Goal: Transaction & Acquisition: Book appointment/travel/reservation

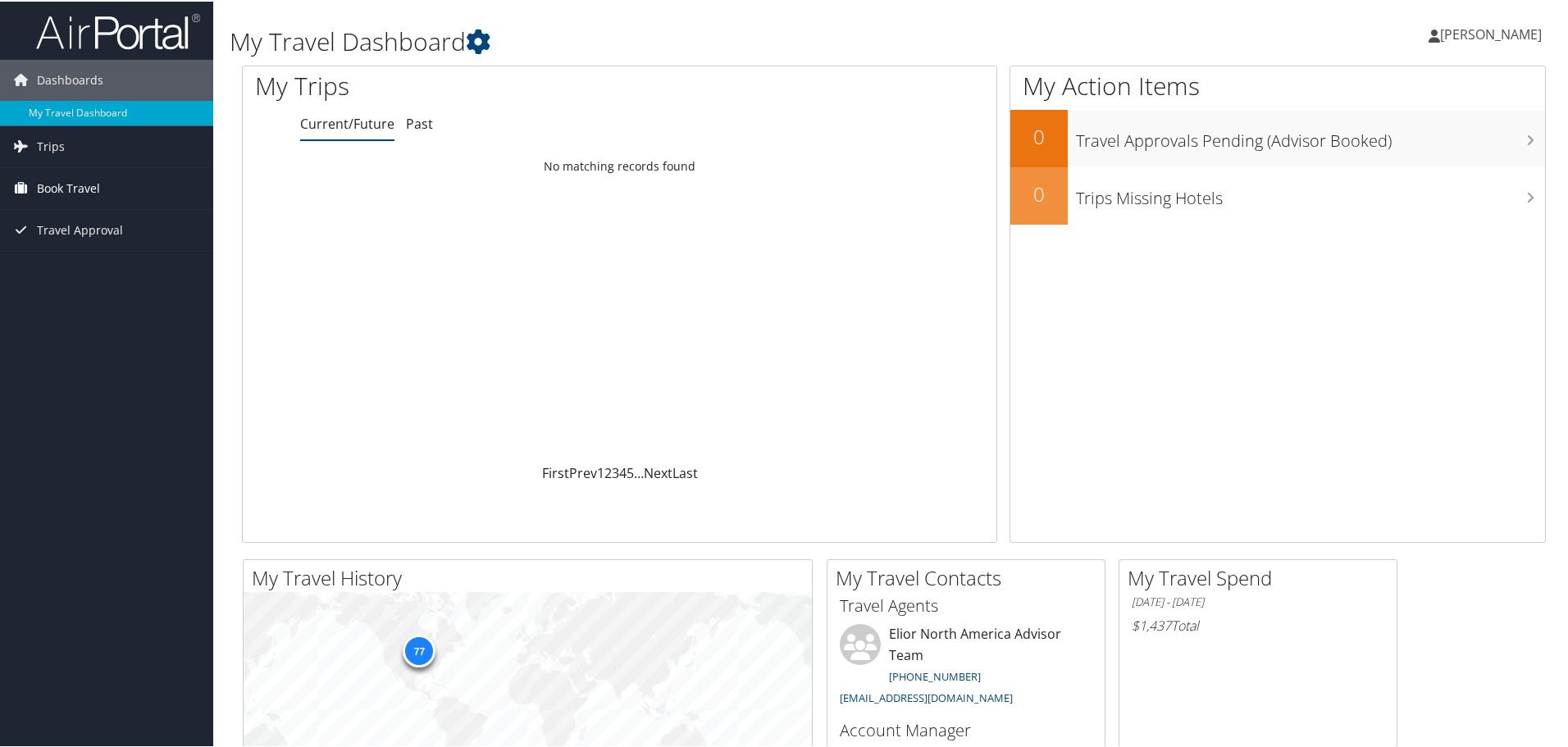
click at [105, 197] on link "Book Travel" at bounding box center [106, 187] width 213 height 41
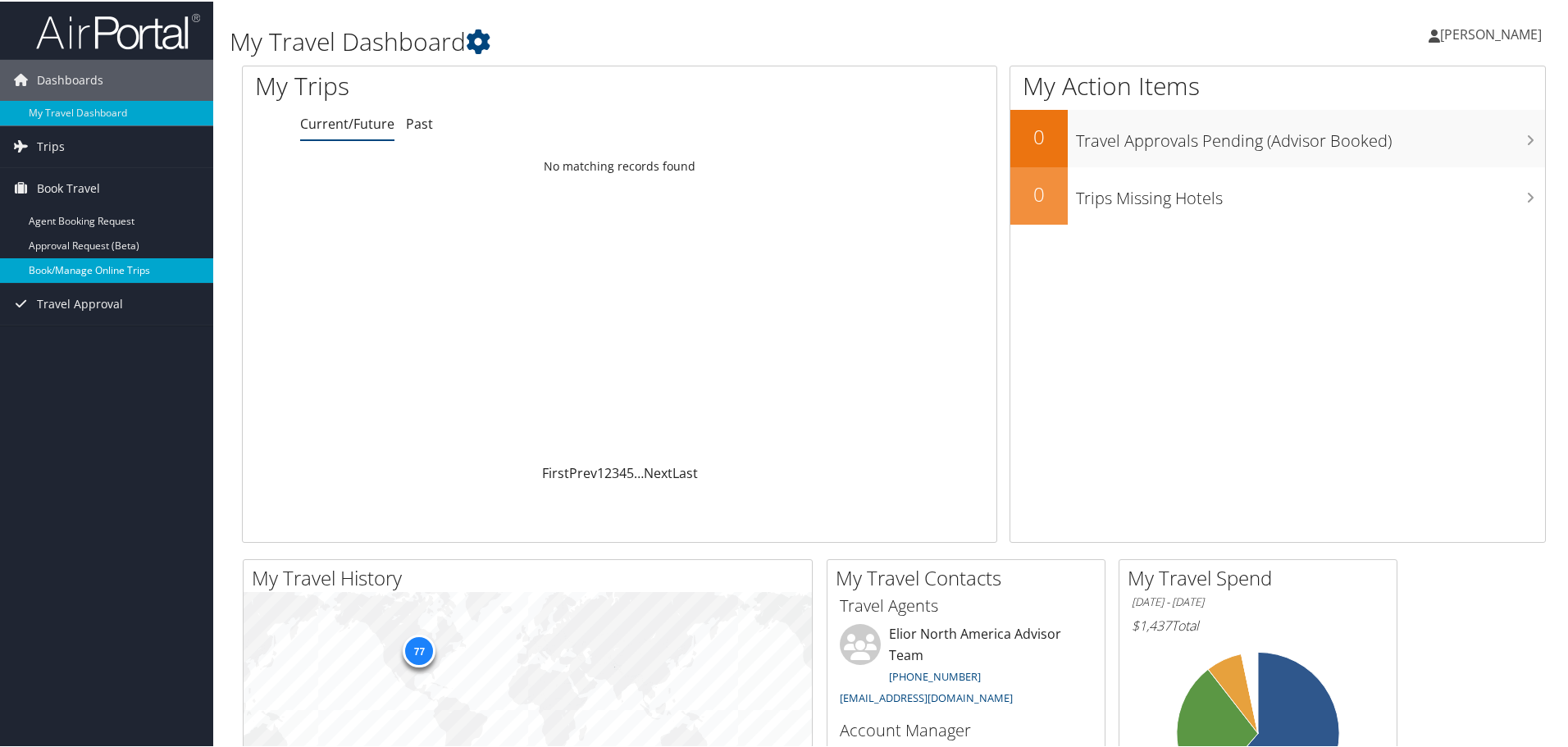
click at [95, 271] on link "Book/Manage Online Trips" at bounding box center [106, 269] width 213 height 25
